Goal: Information Seeking & Learning: Find specific fact

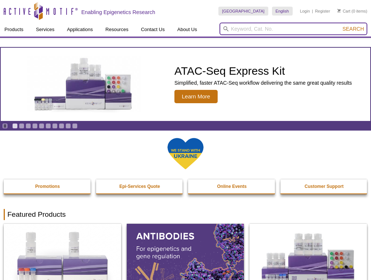
click at [306, 25] on input "search" at bounding box center [294, 29] width 148 height 13
type input "39527"
click at [341, 26] on button "Search" at bounding box center [354, 29] width 26 height 7
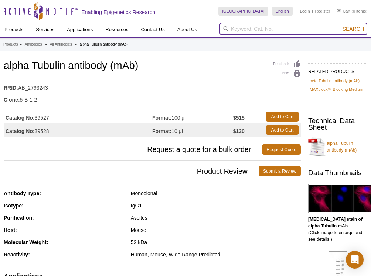
click at [267, 28] on input "search" at bounding box center [294, 29] width 148 height 13
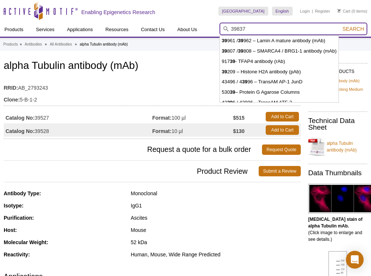
type input "39837"
click at [341, 26] on button "Search" at bounding box center [354, 29] width 26 height 7
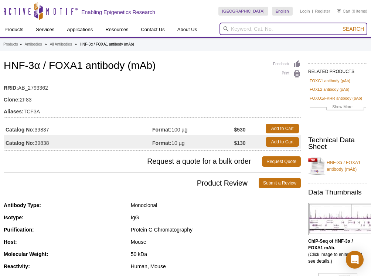
click at [264, 27] on input "search" at bounding box center [294, 29] width 148 height 13
type input "3"
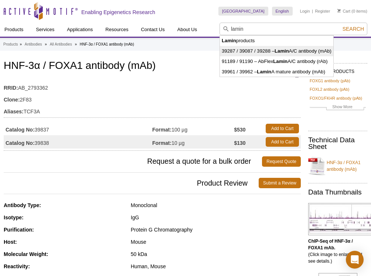
click at [266, 49] on li "39287 / 39087 / 39288 – Lamin A/C antibody (mAb)" at bounding box center [277, 51] width 114 height 10
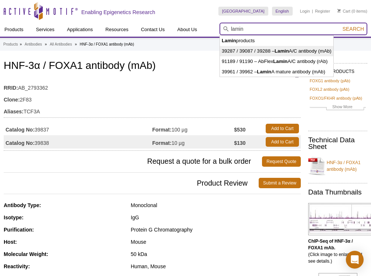
type input "39287 / 39087 / 39288 – Lamin A/C antibody (mAb)"
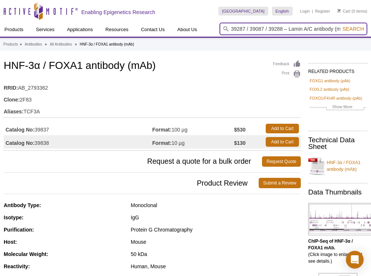
scroll to position [0, 8]
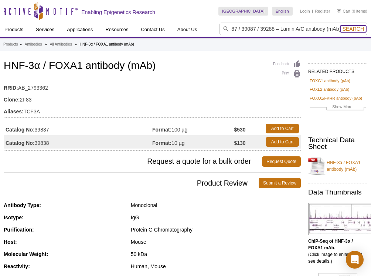
click at [351, 31] on span "Search" at bounding box center [353, 29] width 21 height 6
